Goal: Task Accomplishment & Management: Manage account settings

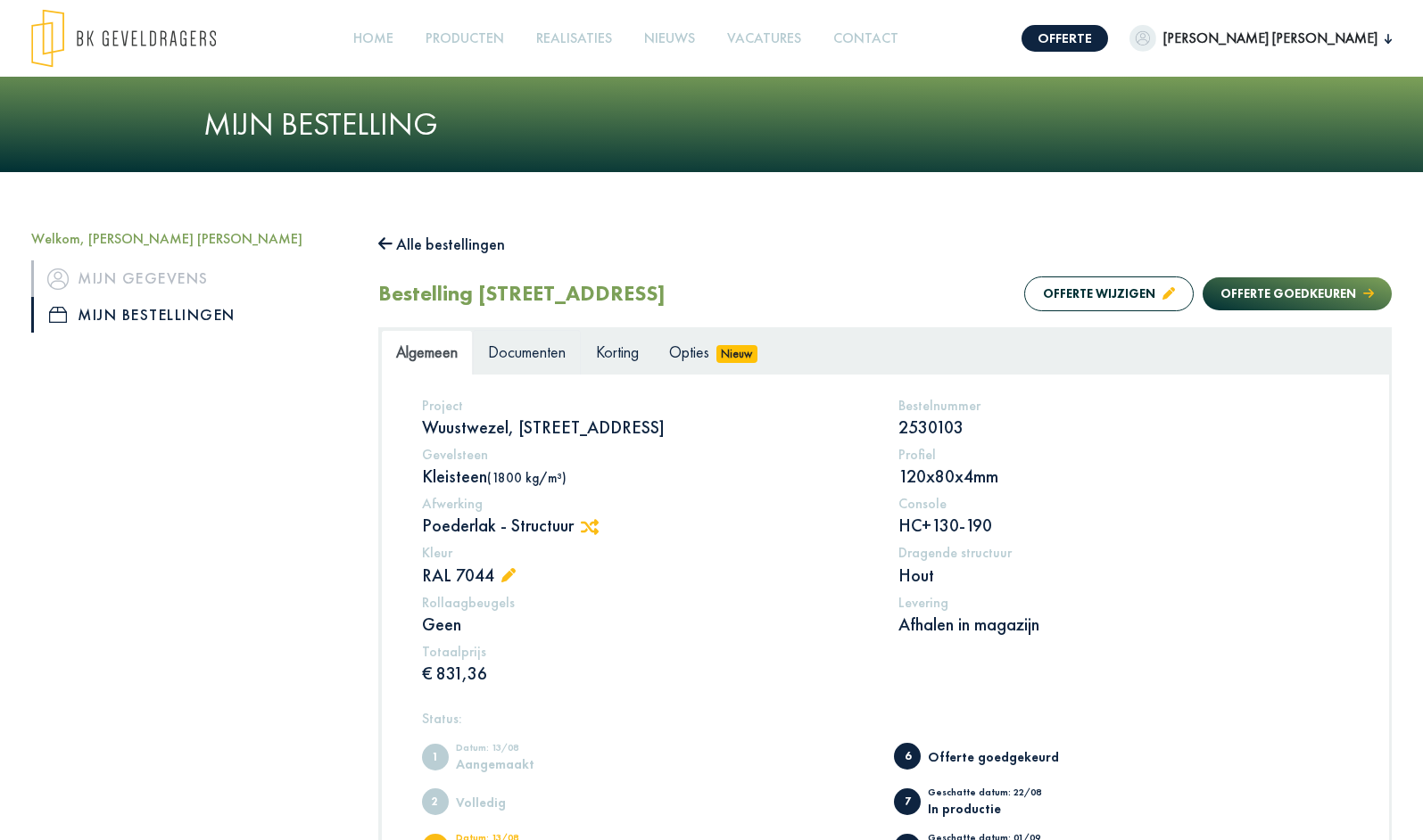
click at [535, 375] on link "Documenten" at bounding box center [526, 352] width 108 height 45
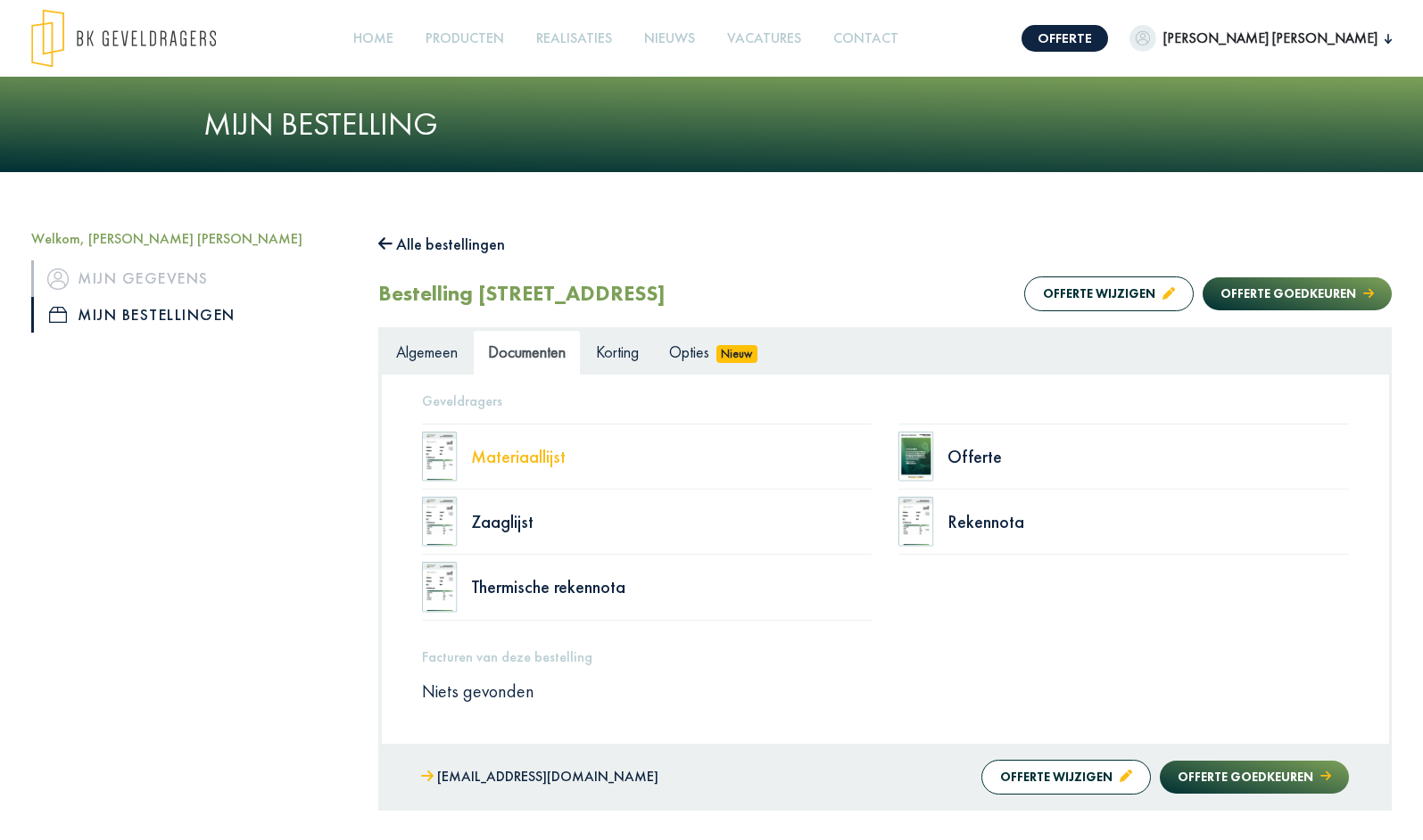
click at [538, 466] on div "Materiaallijst" at bounding box center [671, 457] width 401 height 18
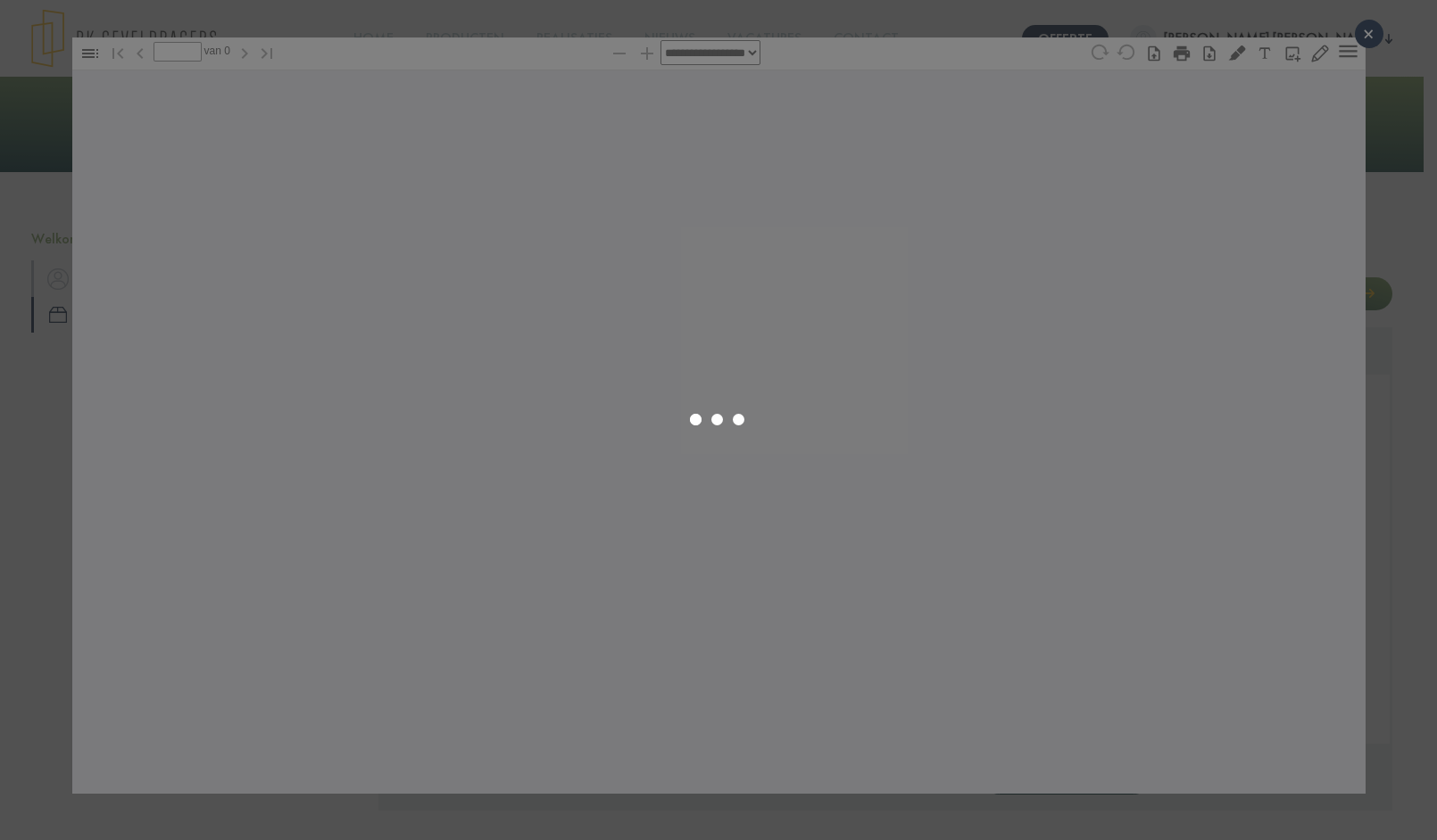
type input "*"
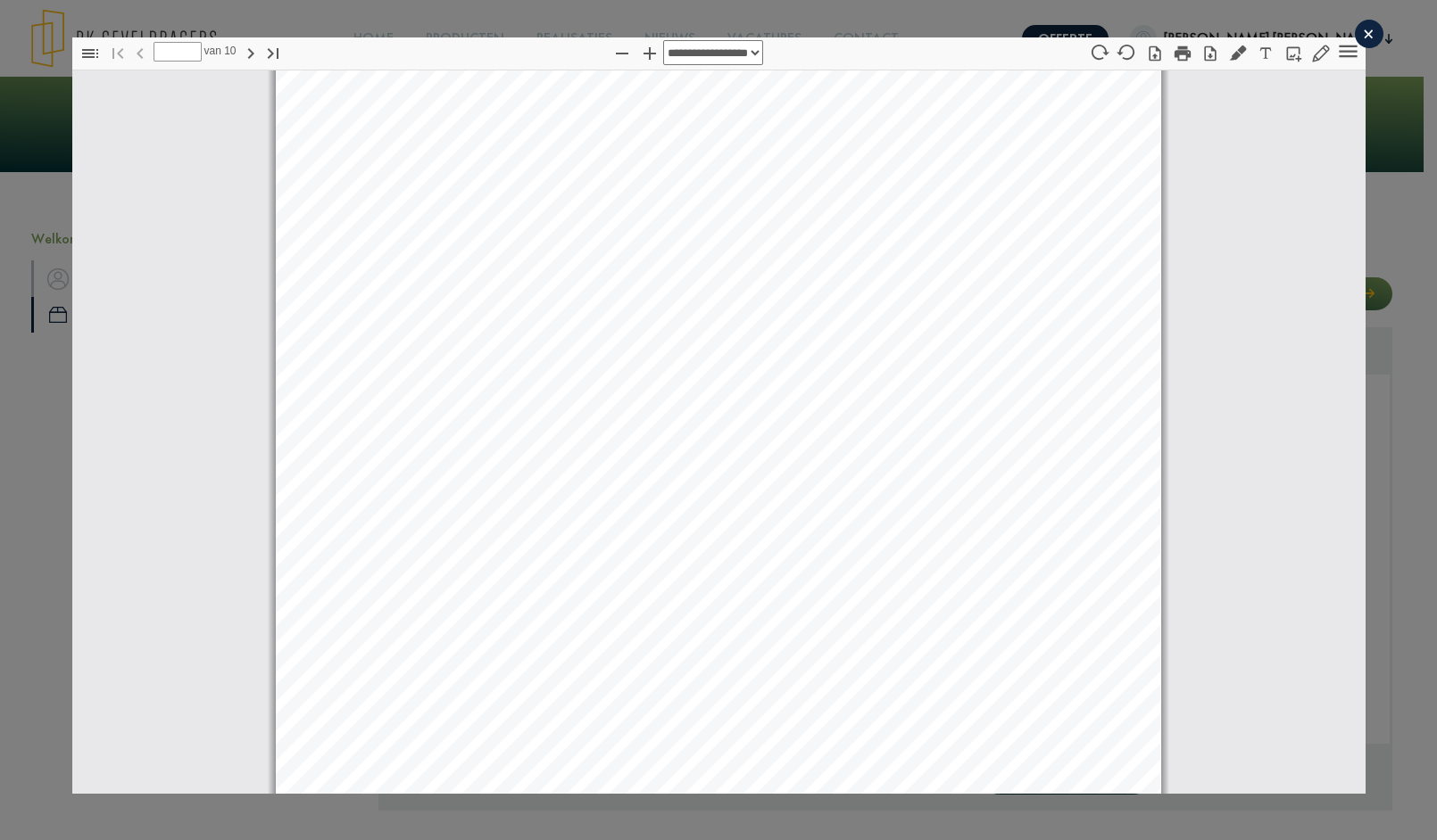
select select "****"
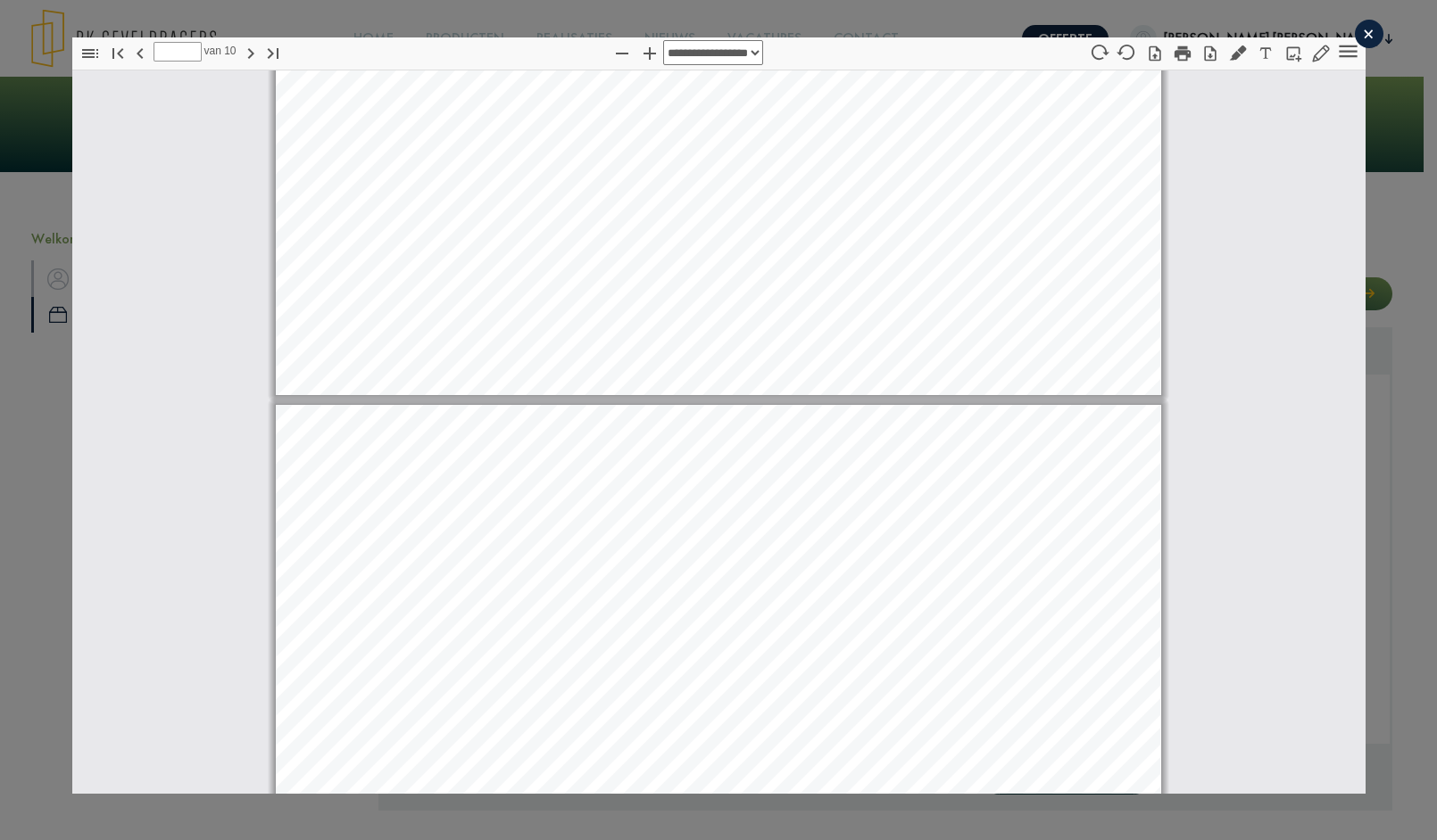
type input "*"
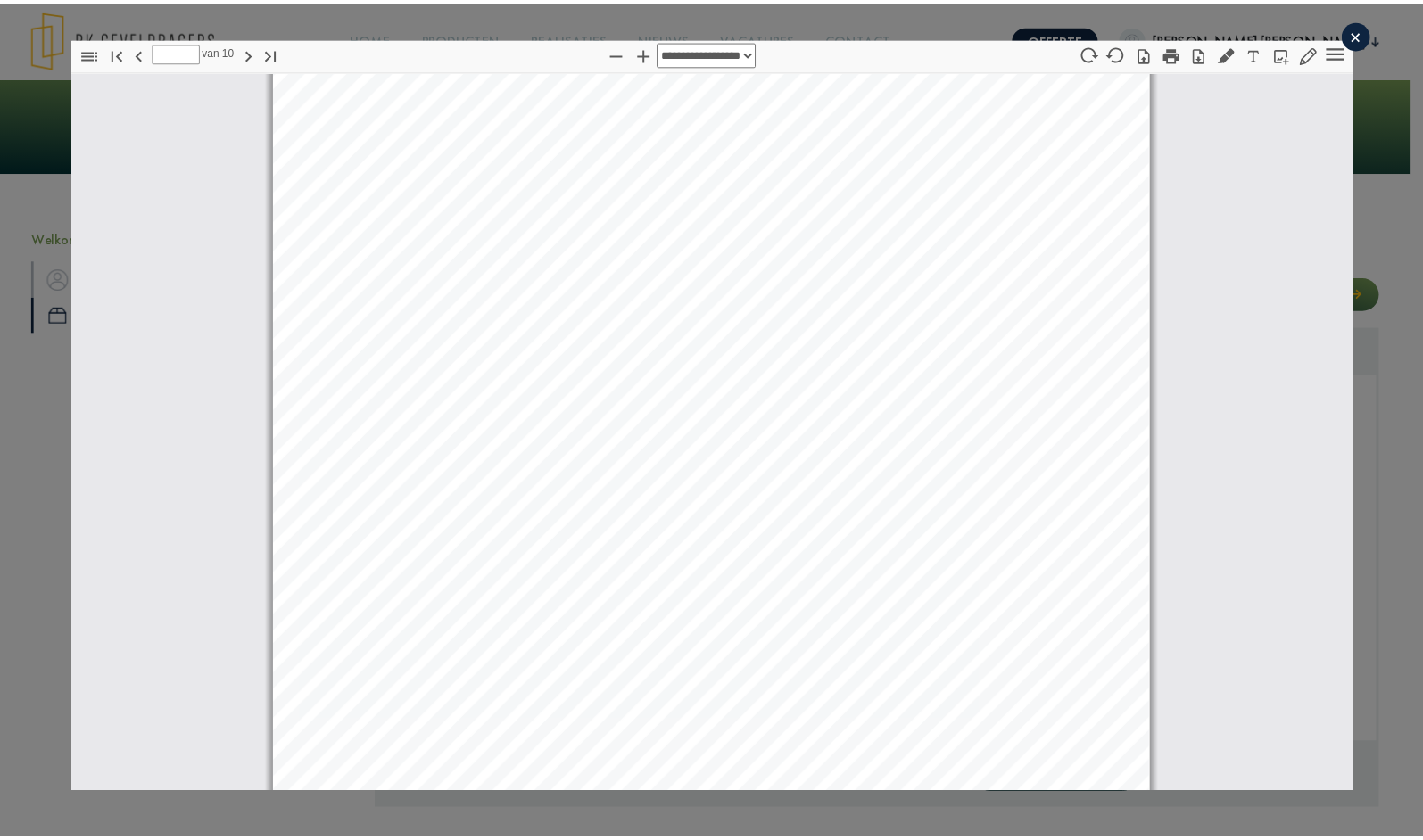
scroll to position [374, 0]
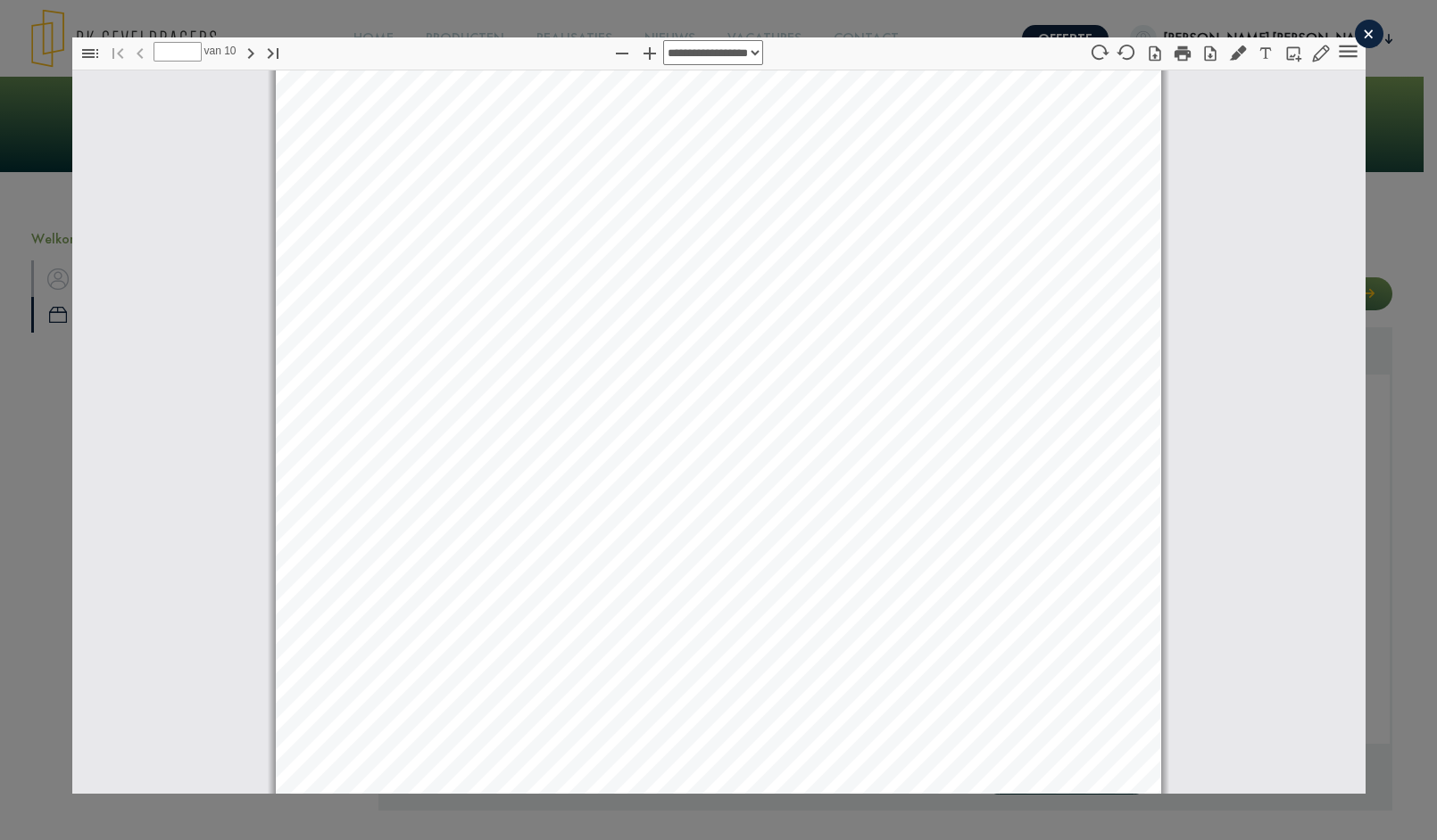
click at [1360, 28] on div "×" at bounding box center [1369, 34] width 28 height 28
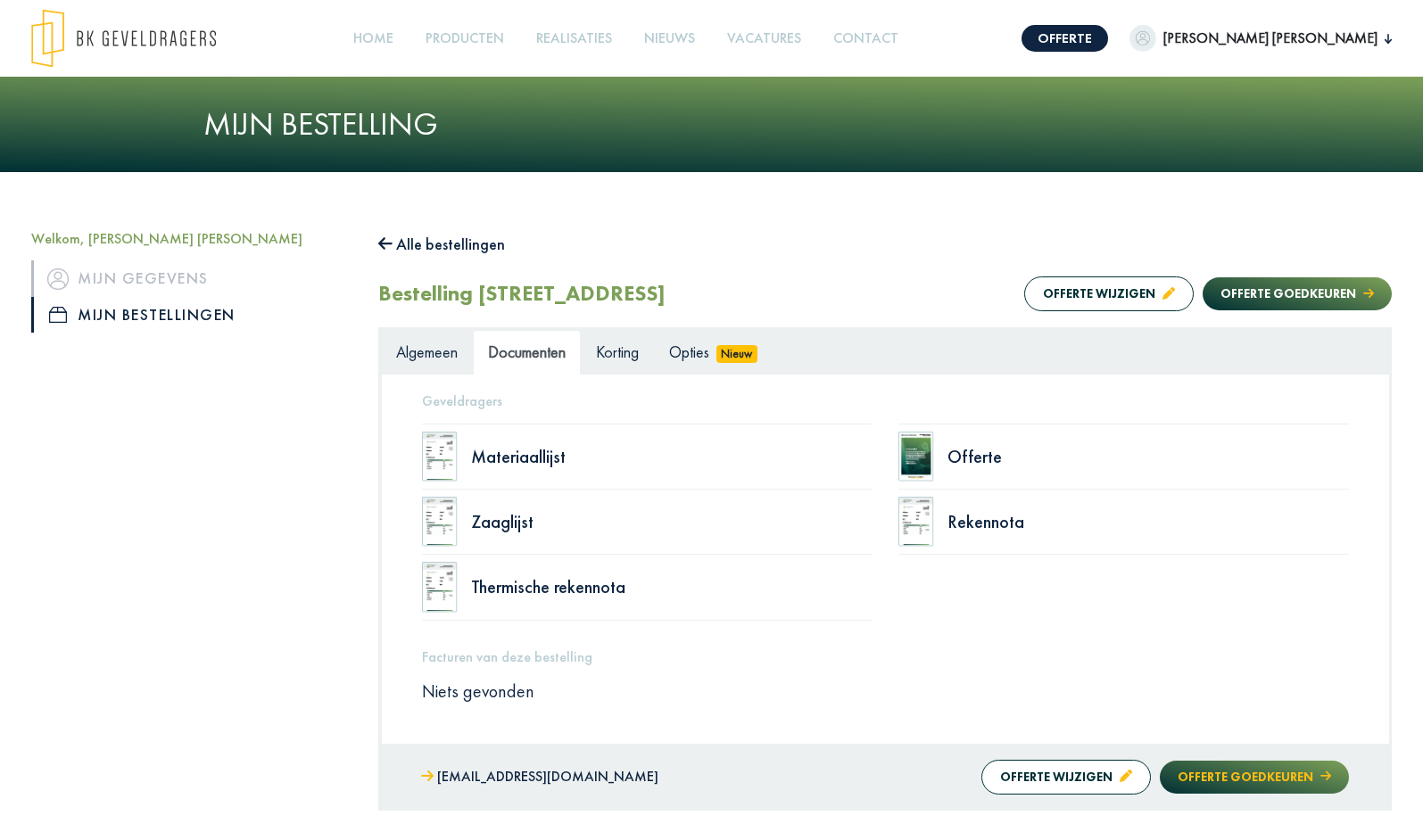
click at [1217, 793] on button "Offerte goedkeuren" at bounding box center [1253, 777] width 189 height 33
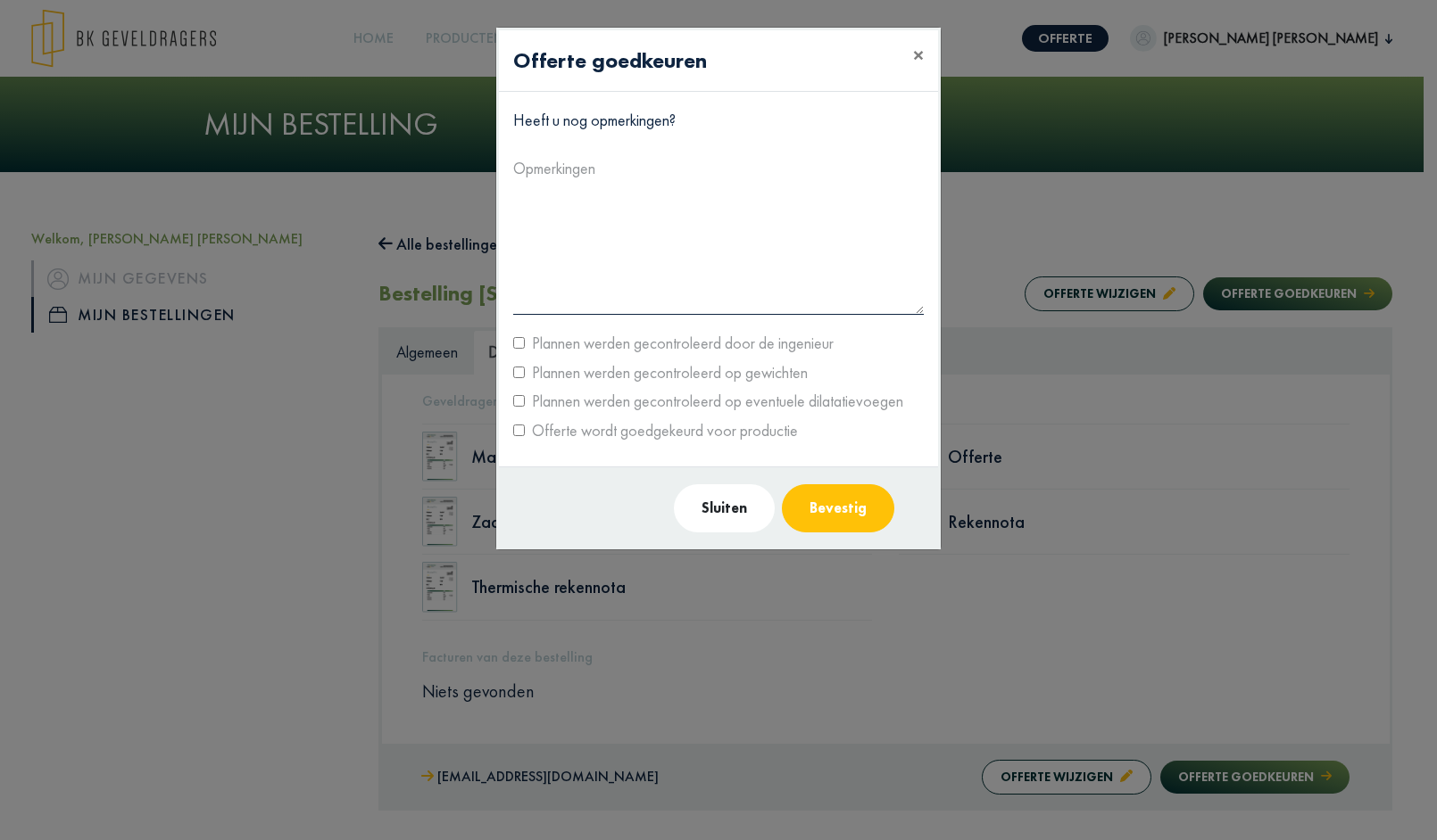
click at [875, 513] on button "Bevestig" at bounding box center [838, 508] width 112 height 48
